Goal: Task Accomplishment & Management: Use online tool/utility

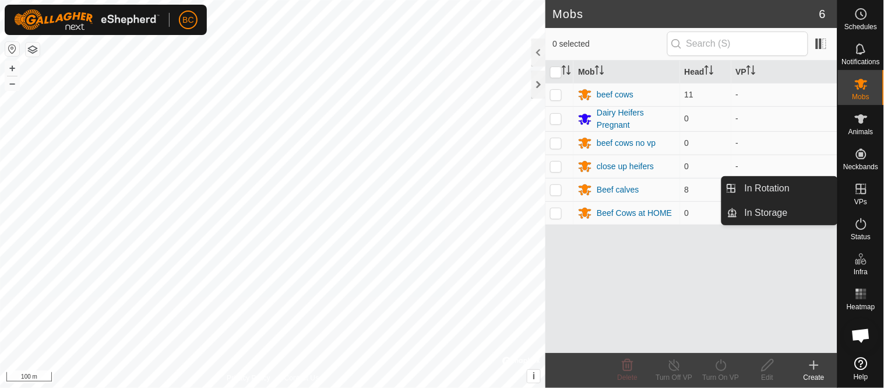
click at [860, 189] on icon at bounding box center [861, 189] width 14 height 14
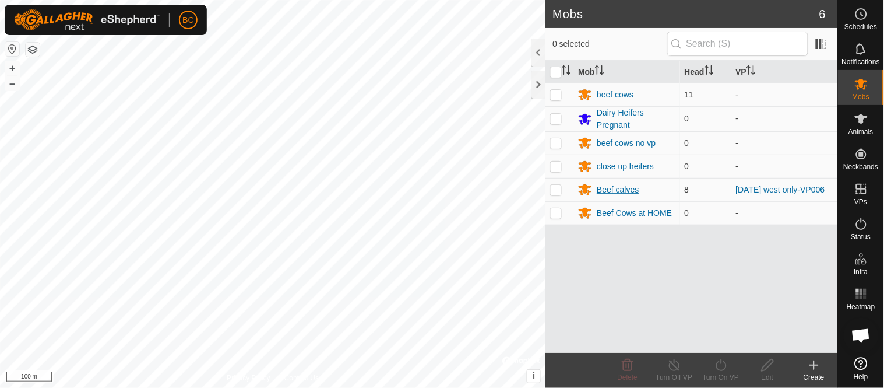
click at [619, 191] on div "Beef calves" at bounding box center [618, 190] width 42 height 12
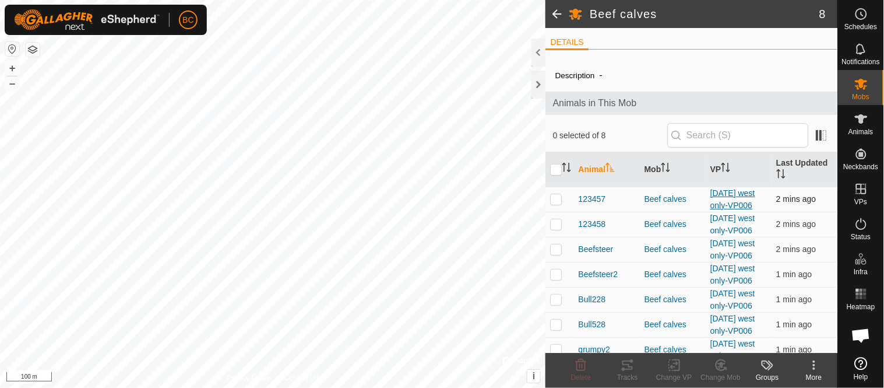
click at [719, 205] on link "[DATE] west only-VP006" at bounding box center [732, 199] width 45 height 22
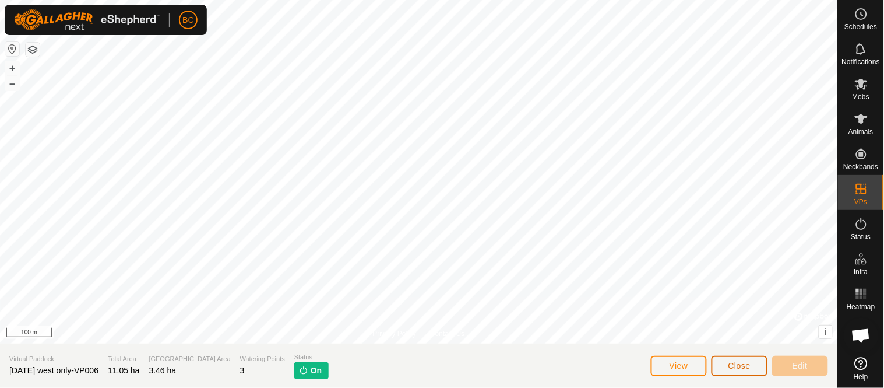
click at [744, 368] on span "Close" at bounding box center [739, 365] width 22 height 9
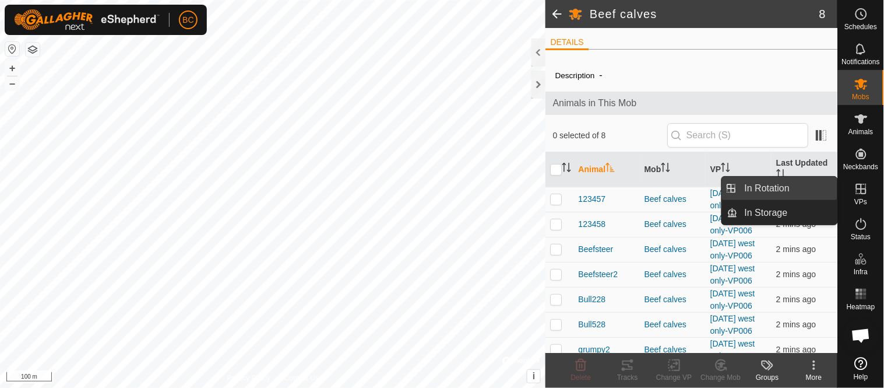
drag, startPoint x: 859, startPoint y: 189, endPoint x: 819, endPoint y: 184, distance: 40.5
click at [837, 184] on es-menu-bar "Schedules Notifications Mobs Animals Neckbands VPs Status Infra Heatmap Help In…" at bounding box center [860, 194] width 47 height 388
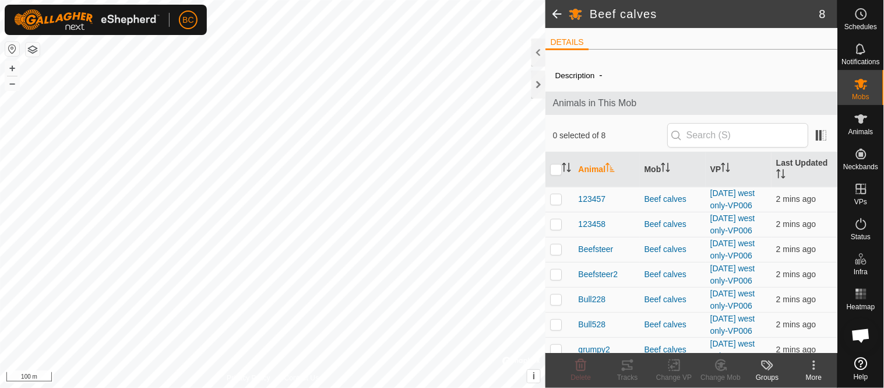
click at [819, 184] on th "Last Updated" at bounding box center [805, 169] width 66 height 35
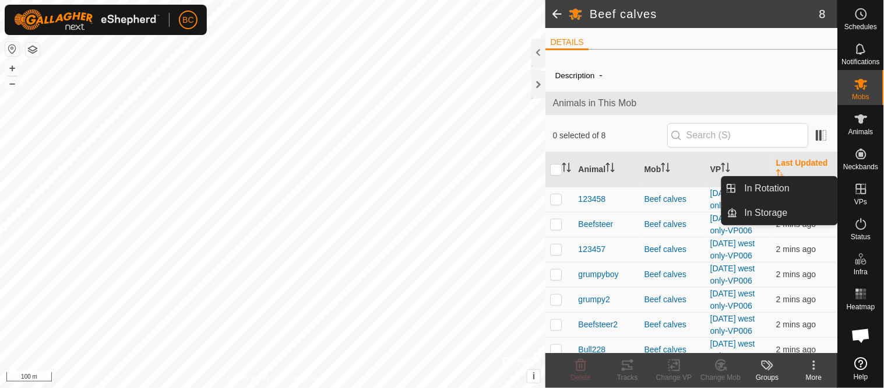
click at [860, 189] on icon at bounding box center [861, 189] width 14 height 14
click at [813, 189] on link "In Rotation" at bounding box center [788, 188] width 100 height 23
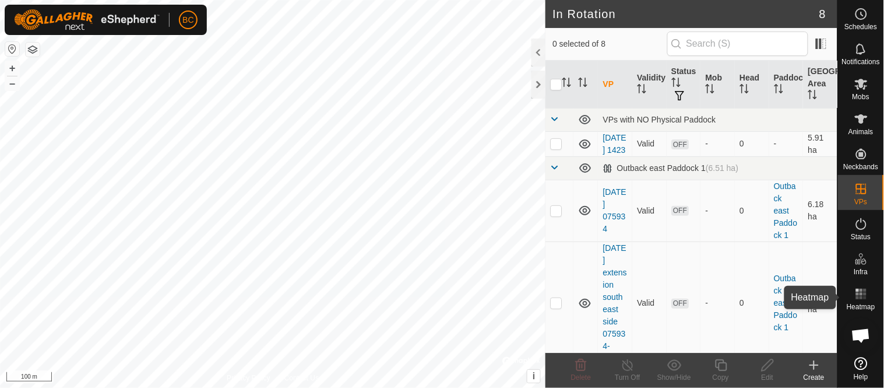
click at [859, 293] on rect at bounding box center [857, 293] width 3 height 3
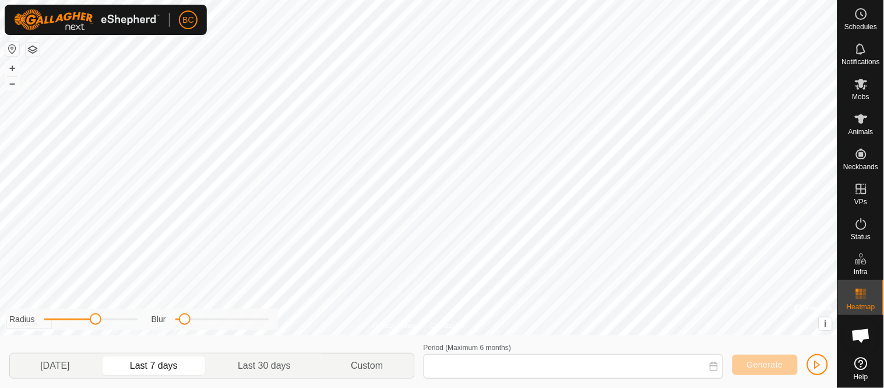
type input "[DATE] - [DATE]"
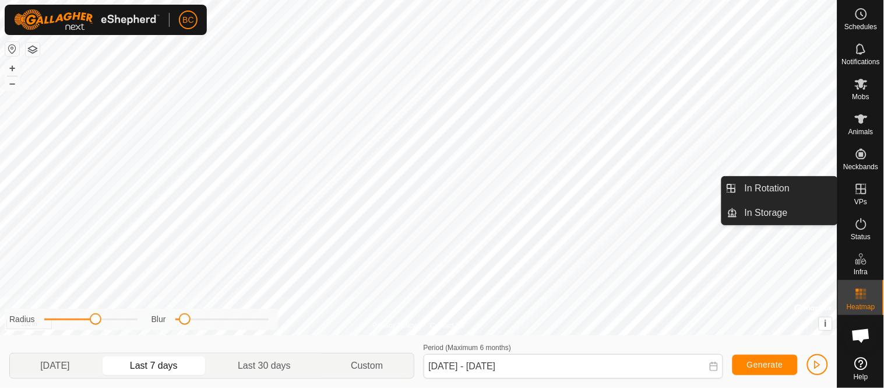
click at [861, 191] on icon at bounding box center [861, 189] width 10 height 10
click at [819, 190] on link "In Rotation" at bounding box center [788, 188] width 100 height 23
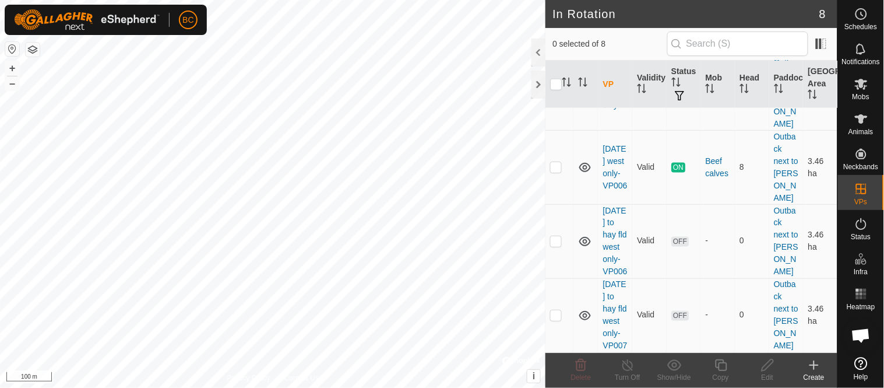
scroll to position [423, 0]
click at [610, 198] on td "[DATE] west only-VP006" at bounding box center [615, 167] width 34 height 74
click at [604, 190] on link "[DATE] west only-VP006" at bounding box center [615, 167] width 24 height 46
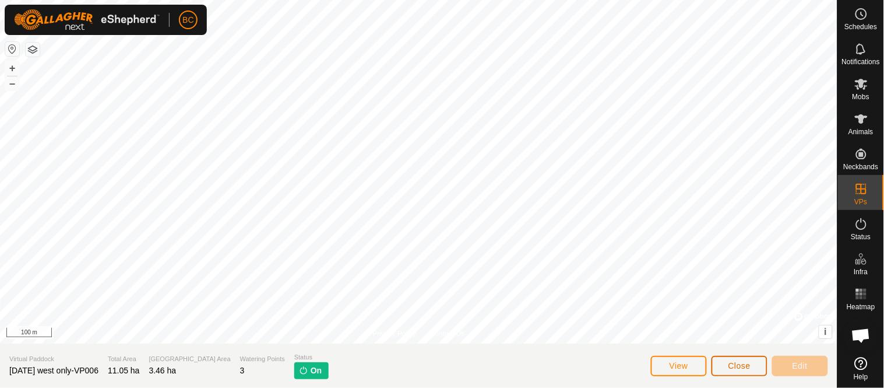
click at [742, 369] on span "Close" at bounding box center [739, 365] width 22 height 9
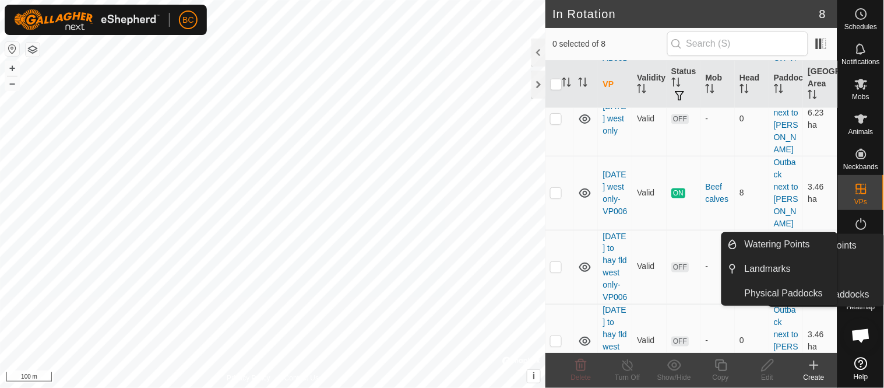
scroll to position [383, 0]
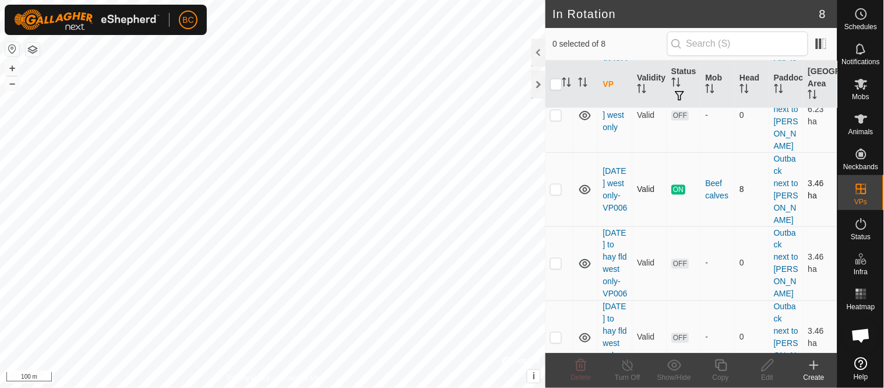
click at [552, 193] on p-checkbox at bounding box center [556, 188] width 12 height 9
checkbox input "true"
click at [723, 365] on icon at bounding box center [721, 365] width 15 height 14
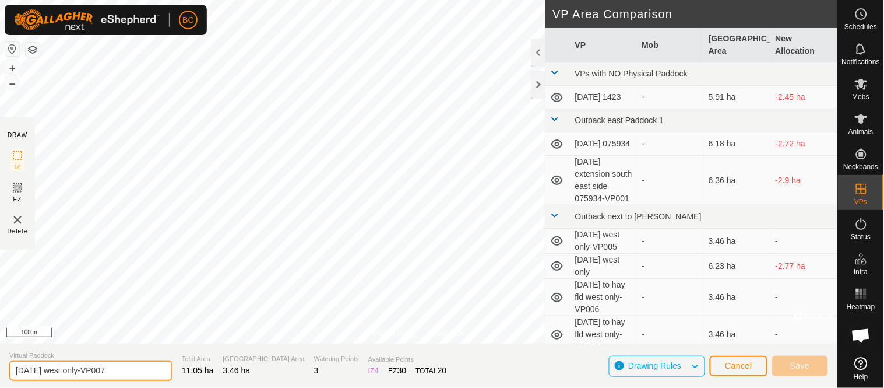
click at [57, 368] on input "[DATE] west only-VP007" at bounding box center [90, 370] width 163 height 20
click at [59, 369] on input "[DATE] west only-VP007" at bounding box center [90, 370] width 163 height 20
type input "[DATE] west only-VP007"
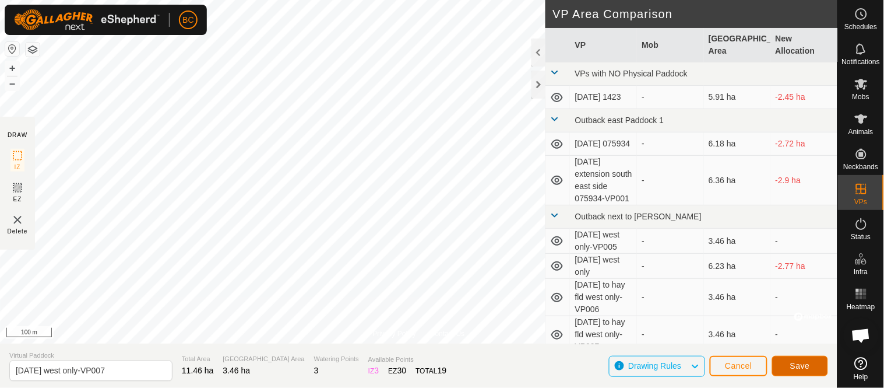
click at [794, 358] on button "Save" at bounding box center [800, 365] width 56 height 20
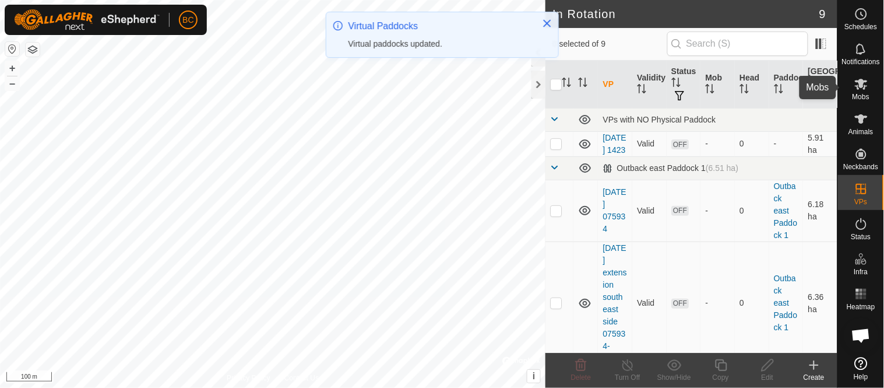
click at [861, 89] on icon at bounding box center [861, 84] width 14 height 14
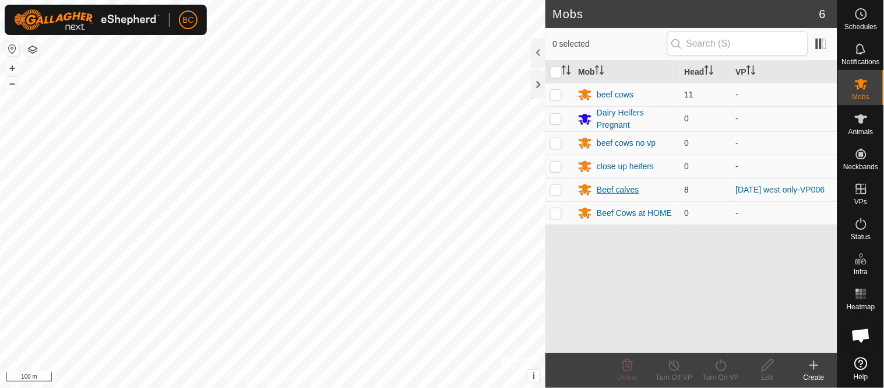
click at [609, 192] on div "Beef calves" at bounding box center [618, 190] width 42 height 12
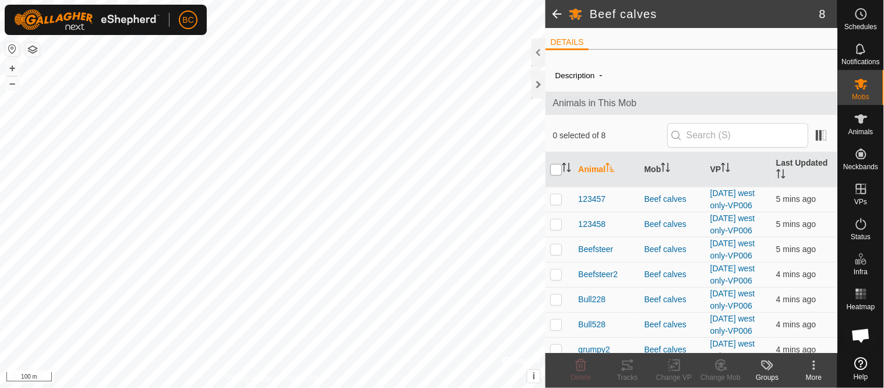
click at [554, 167] on input "checkbox" at bounding box center [556, 170] width 12 height 12
checkbox input "true"
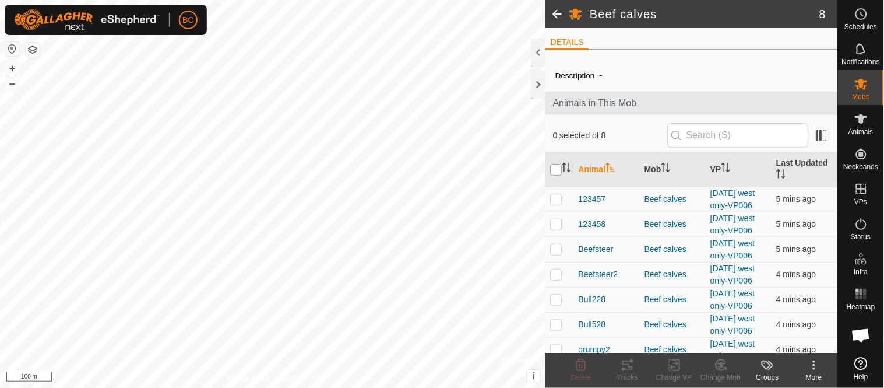
checkbox input "true"
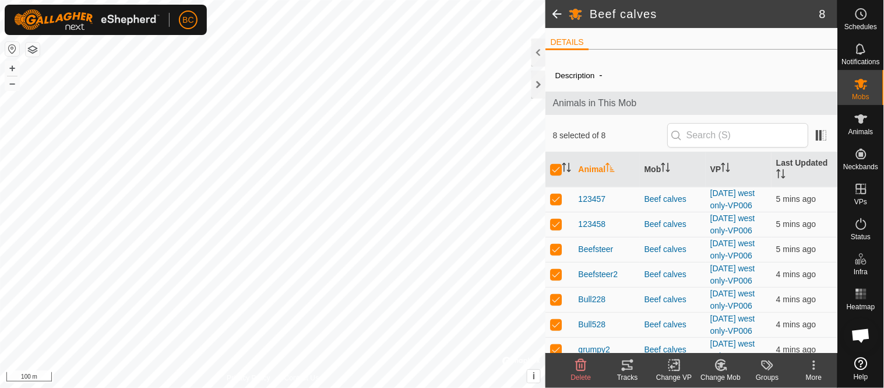
click at [674, 369] on icon at bounding box center [674, 365] width 15 height 14
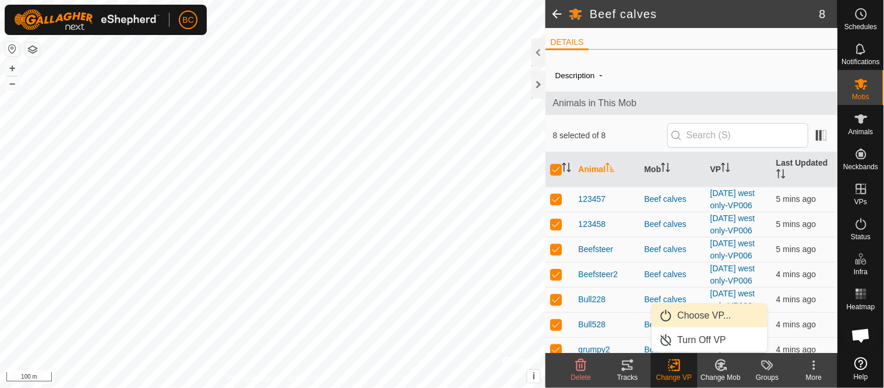
click at [688, 312] on link "Choose VP..." at bounding box center [709, 315] width 115 height 23
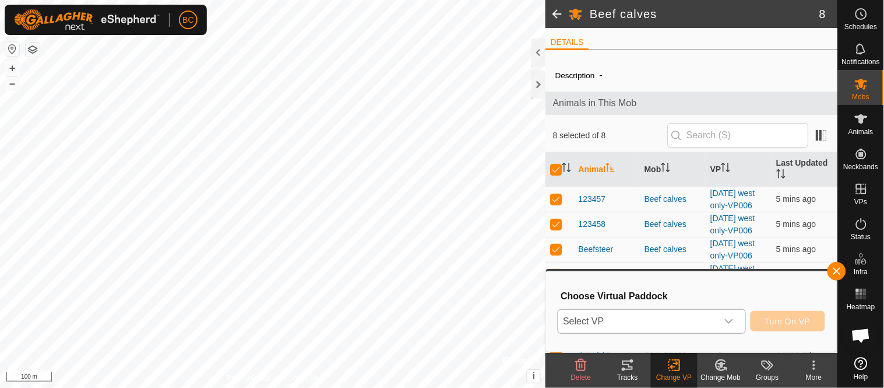
click at [729, 319] on icon "dropdown trigger" at bounding box center [728, 320] width 9 height 9
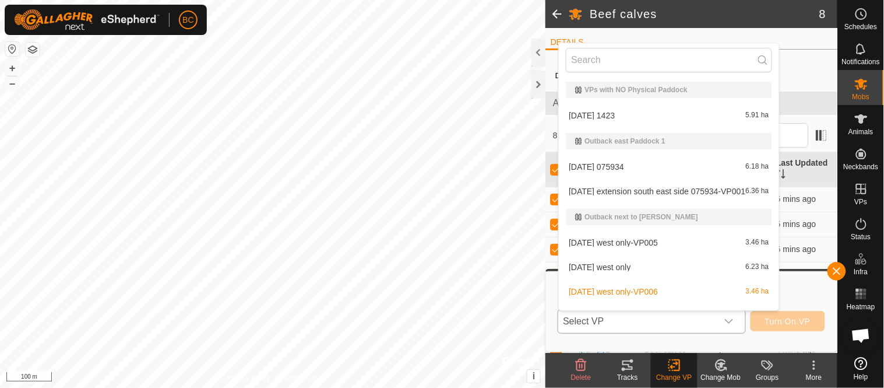
scroll to position [17, 0]
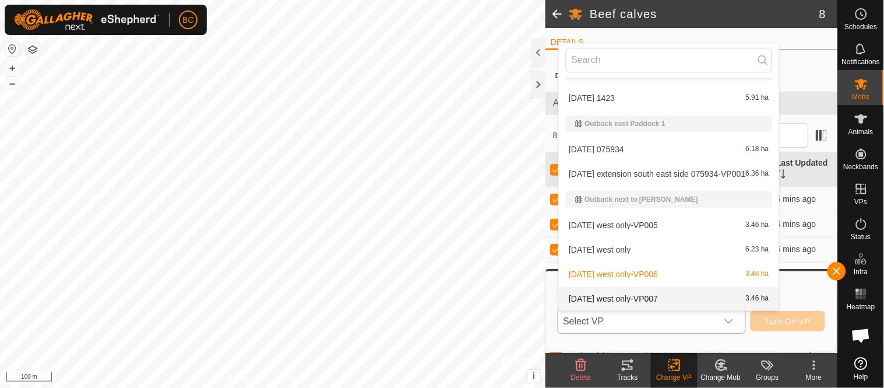
click at [639, 297] on li "[DATE] west only-VP007 3.46 ha" at bounding box center [669, 298] width 220 height 23
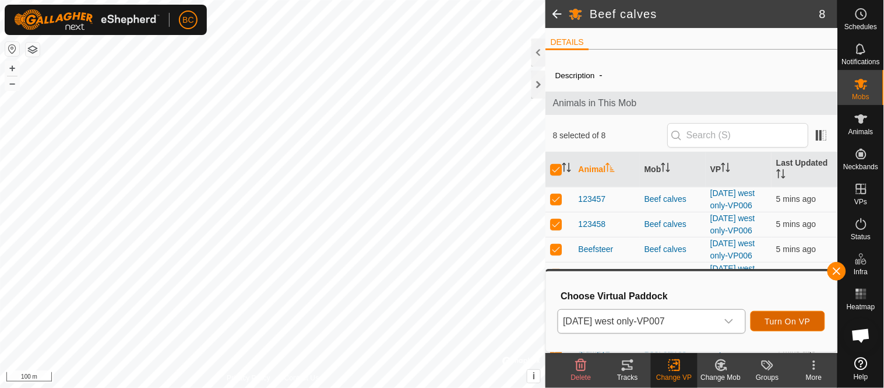
click at [779, 319] on span "Turn On VP" at bounding box center [787, 320] width 45 height 9
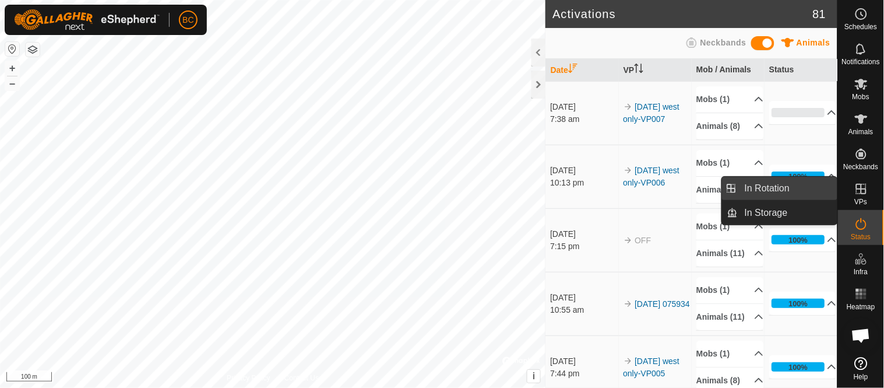
click at [780, 195] on link "In Rotation" at bounding box center [788, 188] width 100 height 23
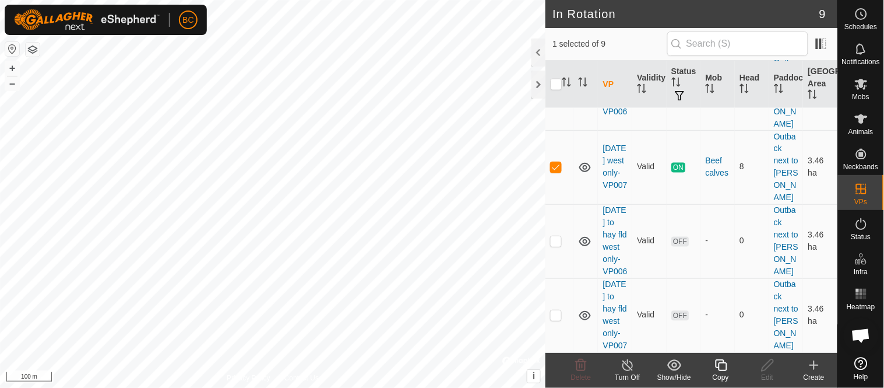
scroll to position [516, 0]
click at [626, 367] on icon at bounding box center [628, 365] width 15 height 14
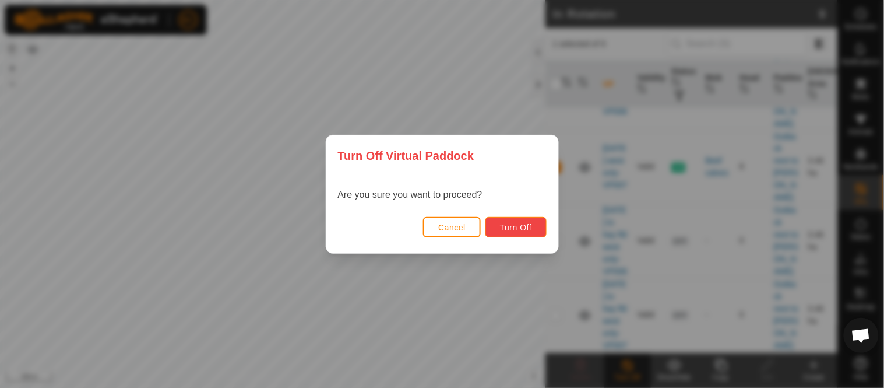
click at [530, 234] on button "Turn Off" at bounding box center [515, 227] width 61 height 20
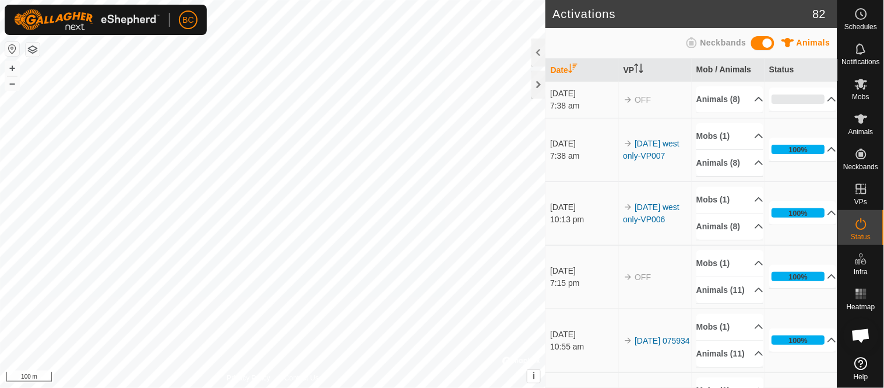
click at [562, 162] on div "7:38 am" at bounding box center [584, 156] width 68 height 12
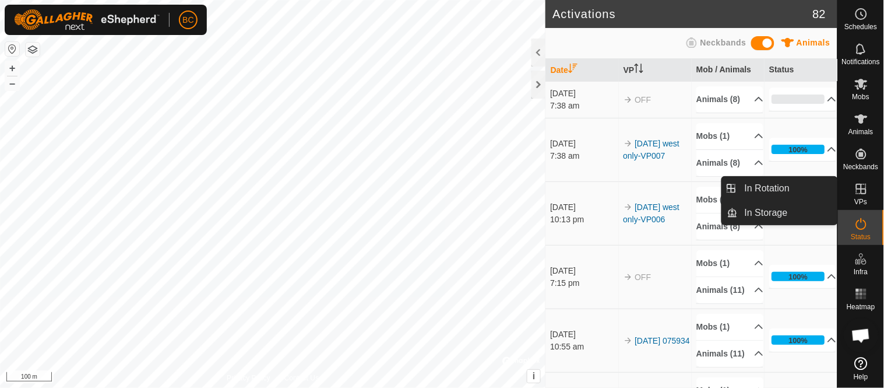
click at [860, 193] on icon at bounding box center [861, 189] width 10 height 10
click at [808, 189] on link "In Rotation" at bounding box center [788, 188] width 100 height 23
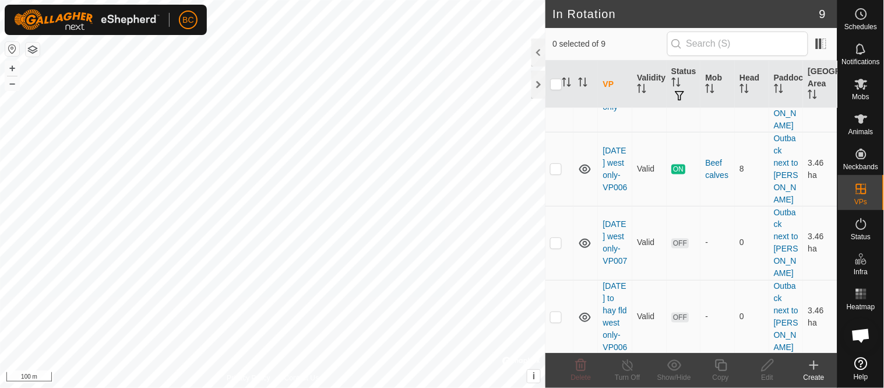
scroll to position [458, 0]
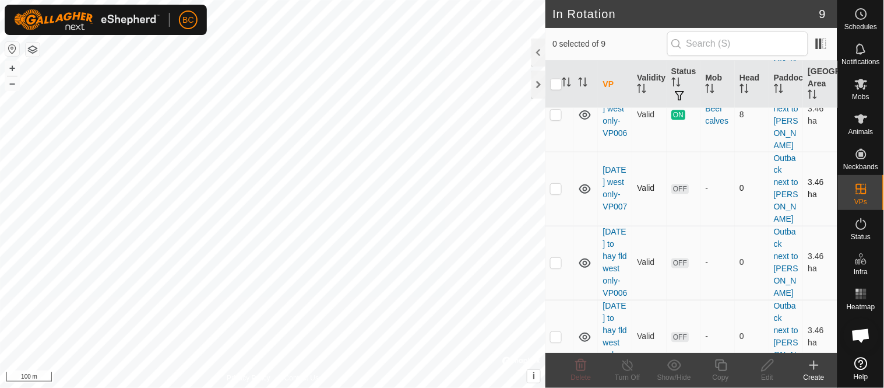
click at [555, 193] on p-checkbox at bounding box center [556, 188] width 12 height 9
checkbox input "true"
click at [766, 367] on icon at bounding box center [767, 365] width 15 height 14
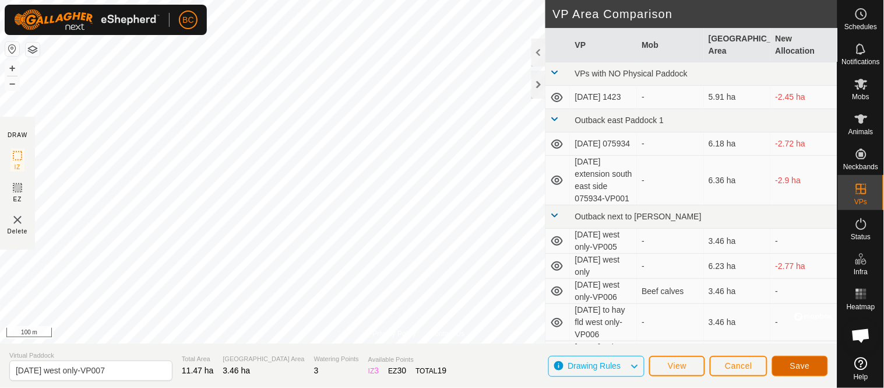
click at [809, 371] on button "Save" at bounding box center [800, 365] width 56 height 20
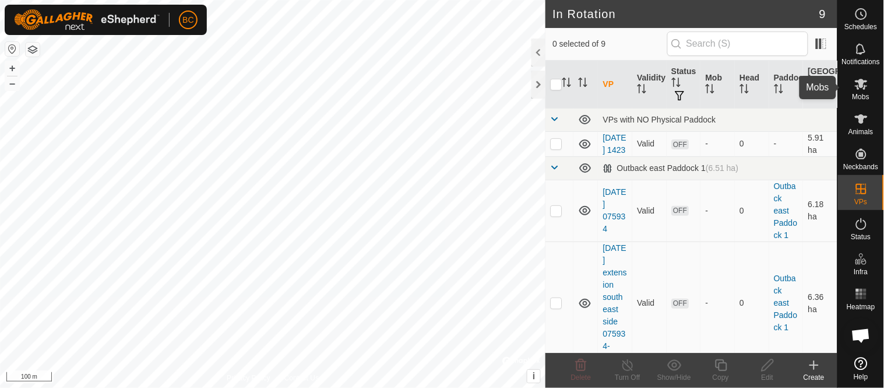
click at [859, 96] on span "Mobs" at bounding box center [861, 96] width 17 height 7
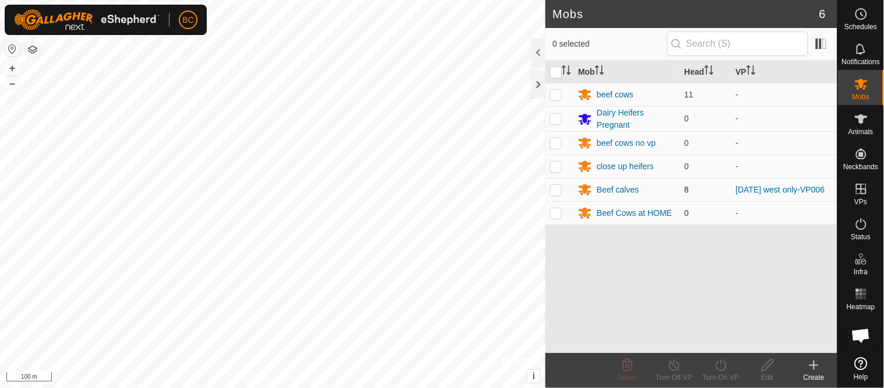
click at [554, 194] on p-checkbox at bounding box center [556, 189] width 12 height 9
checkbox input "true"
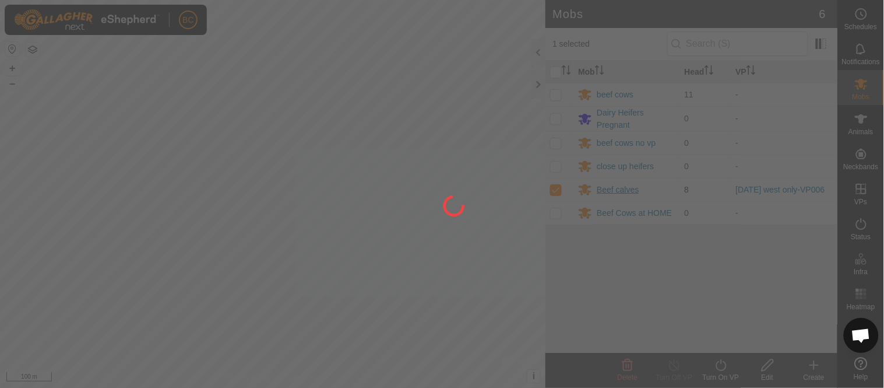
click at [612, 189] on div at bounding box center [442, 194] width 884 height 388
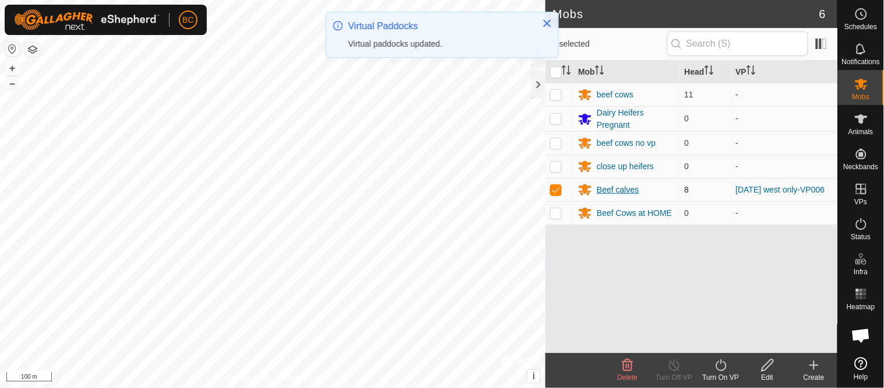
click at [611, 184] on div "Beef calves" at bounding box center [618, 190] width 42 height 12
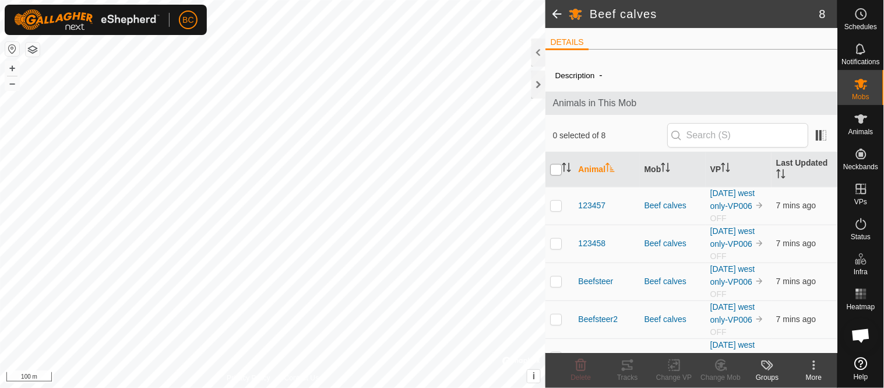
click at [561, 167] on input "checkbox" at bounding box center [556, 170] width 12 height 12
checkbox input "true"
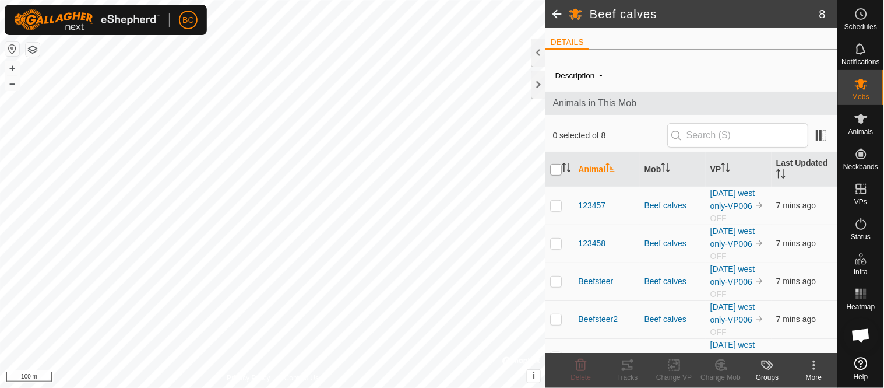
checkbox input "true"
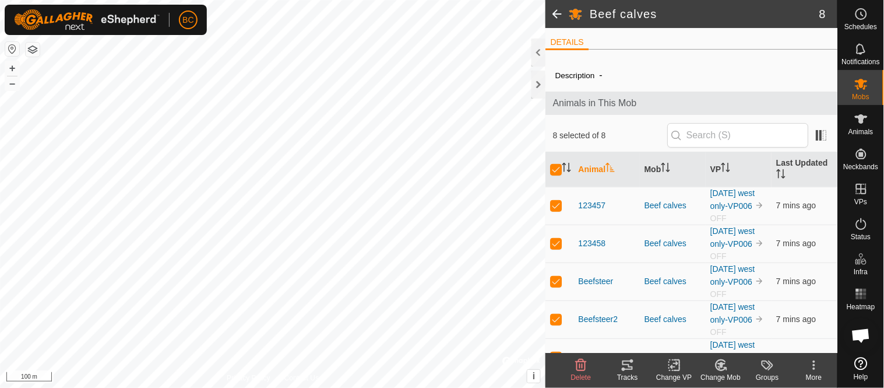
click at [674, 367] on icon at bounding box center [674, 365] width 8 height 8
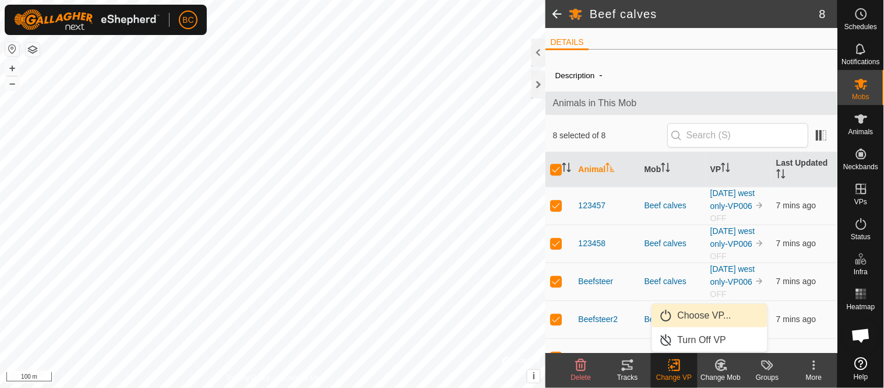
click at [690, 315] on link "Choose VP..." at bounding box center [709, 315] width 115 height 23
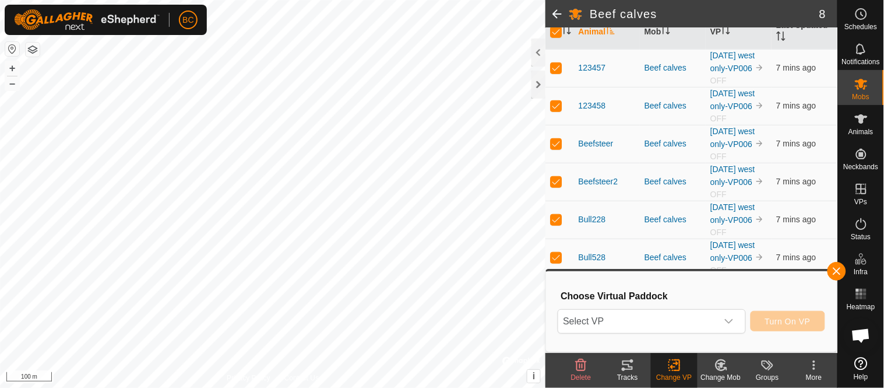
scroll to position [238, 0]
click at [727, 319] on icon "dropdown trigger" at bounding box center [728, 320] width 9 height 9
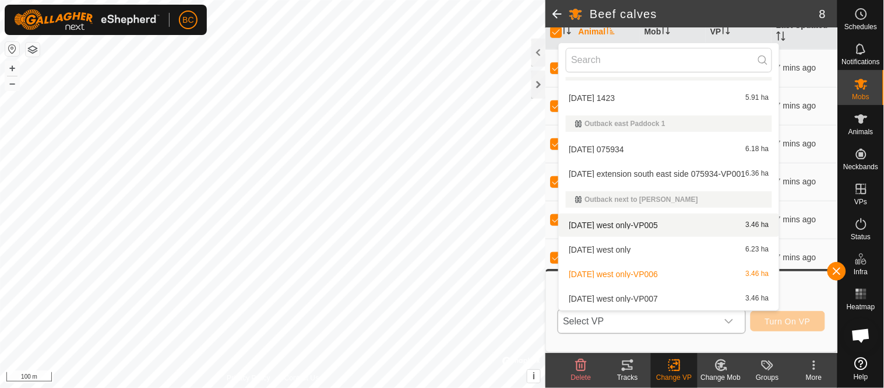
scroll to position [66, 0]
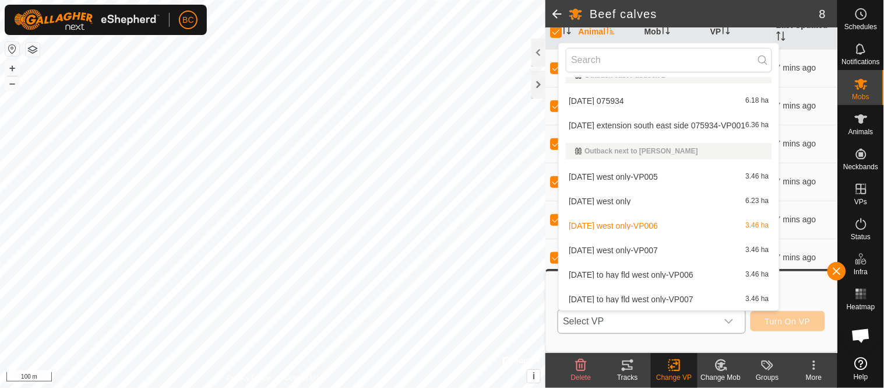
click at [621, 249] on li "[DATE] west only-VP007 3.46 ha" at bounding box center [669, 249] width 220 height 23
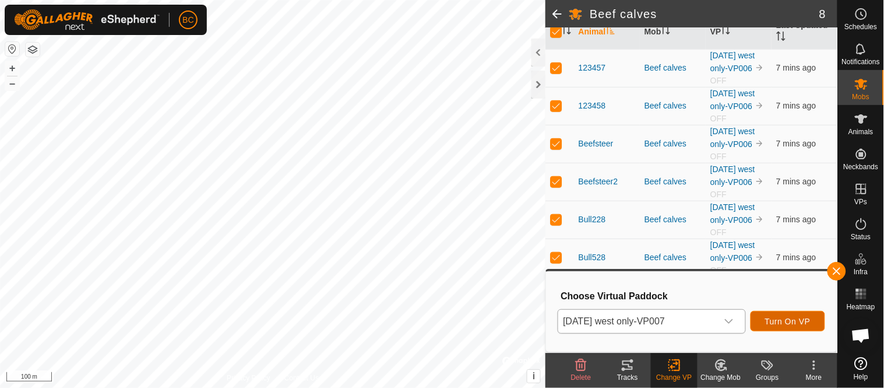
click at [777, 323] on span "Turn On VP" at bounding box center [787, 320] width 45 height 9
